Goal: Information Seeking & Learning: Learn about a topic

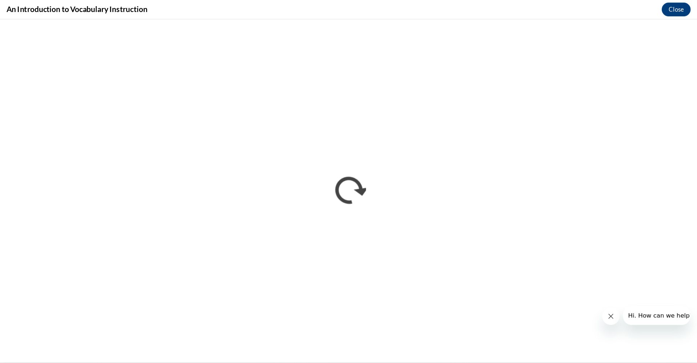
scroll to position [248, 0]
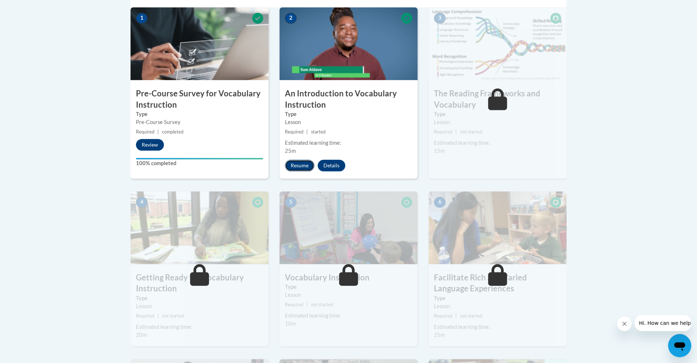
click at [307, 164] on button "Resume" at bounding box center [299, 166] width 29 height 12
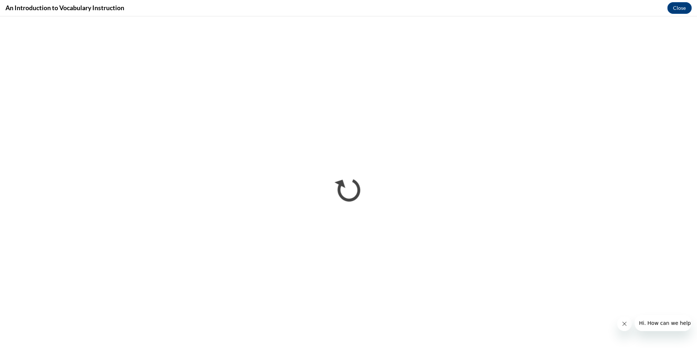
scroll to position [0, 0]
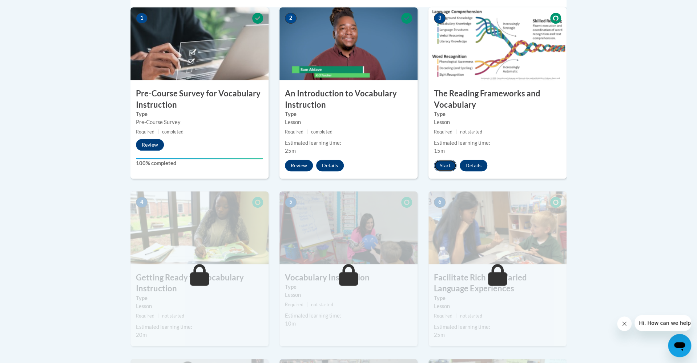
click at [446, 168] on button "Start" at bounding box center [445, 166] width 23 height 12
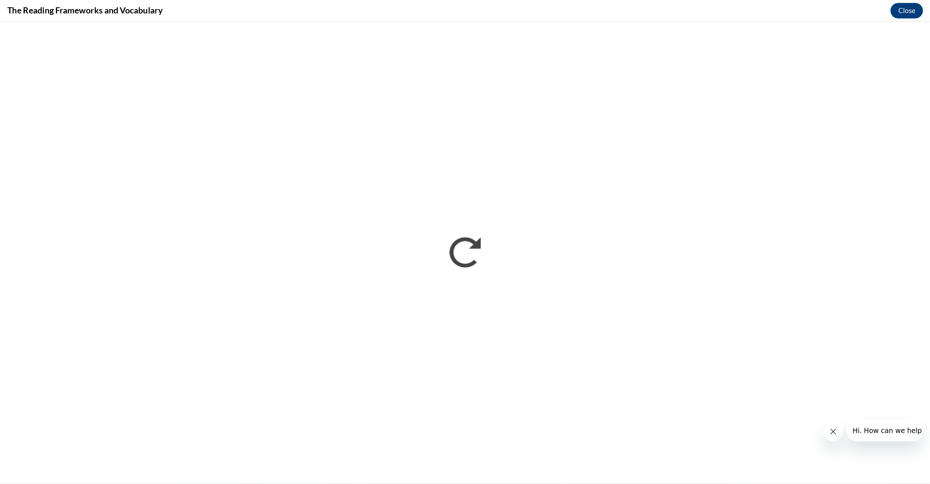
scroll to position [248, 0]
